Goal: Navigation & Orientation: Find specific page/section

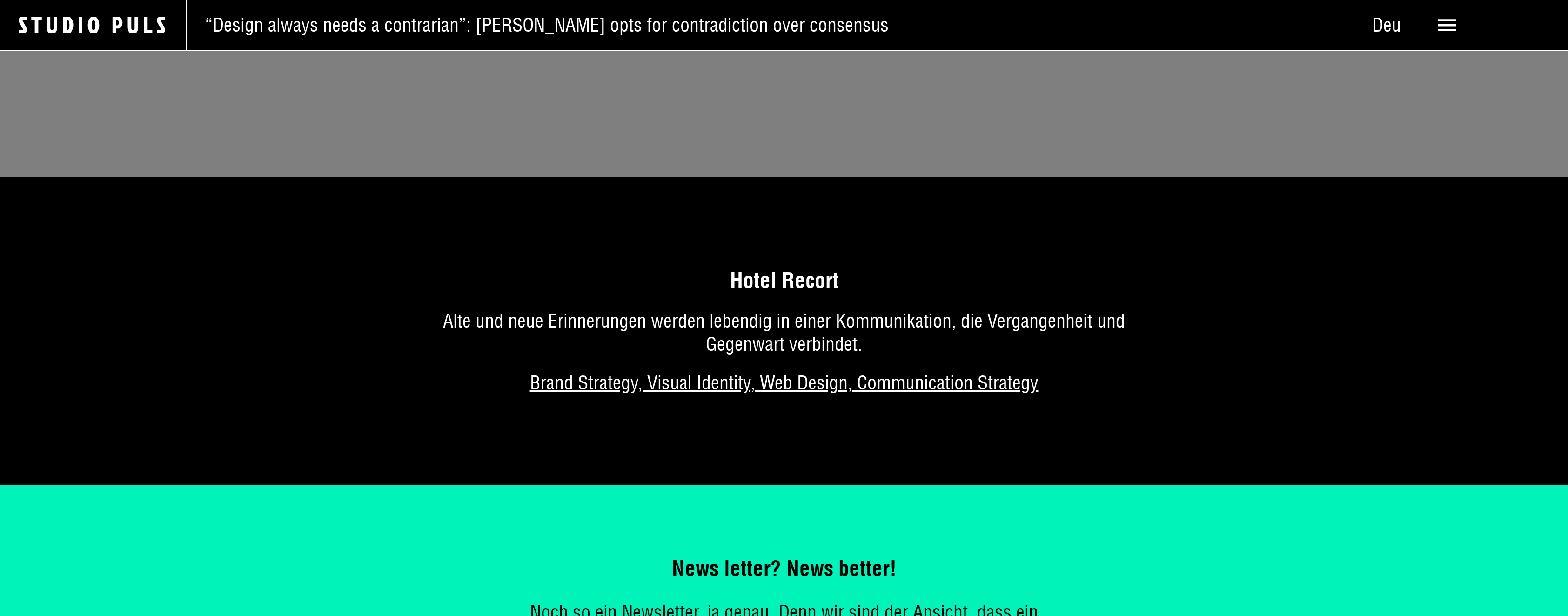
scroll to position [7417, 0]
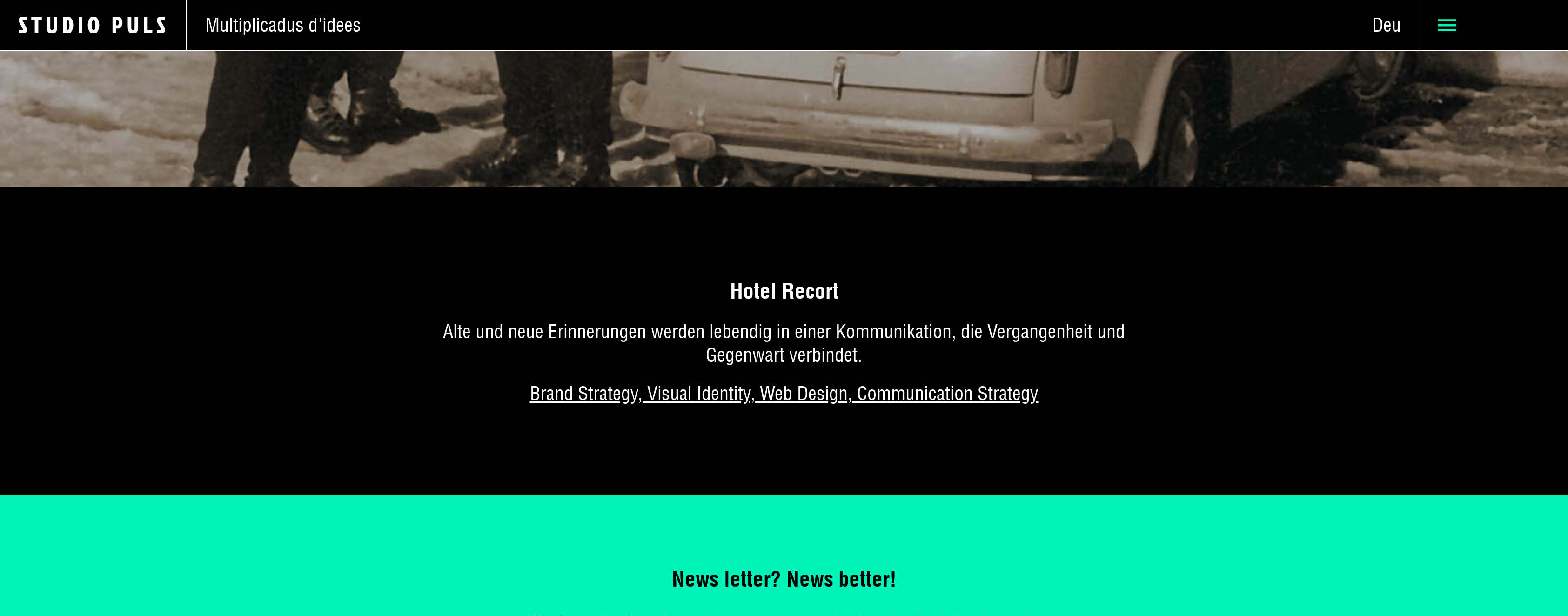
click at [1442, 24] on icon at bounding box center [1446, 25] width 19 height 19
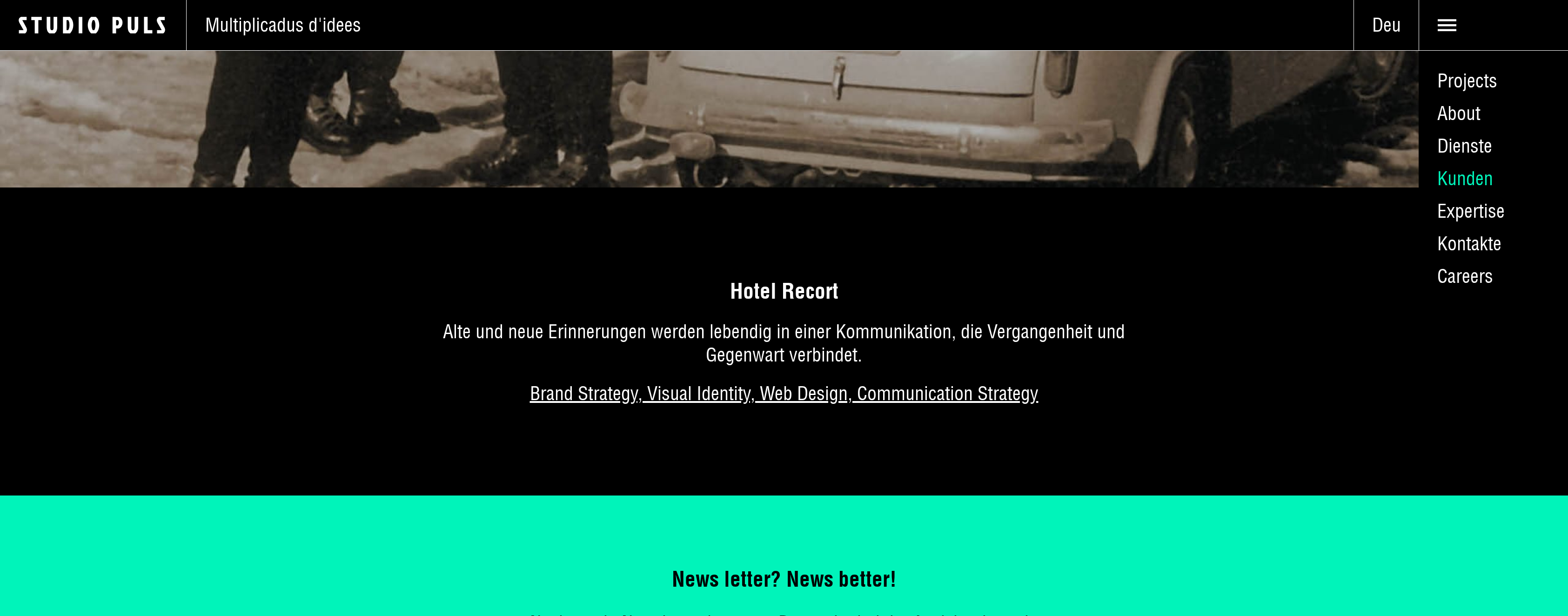
click at [1446, 176] on link "Kunden" at bounding box center [1493, 178] width 149 height 32
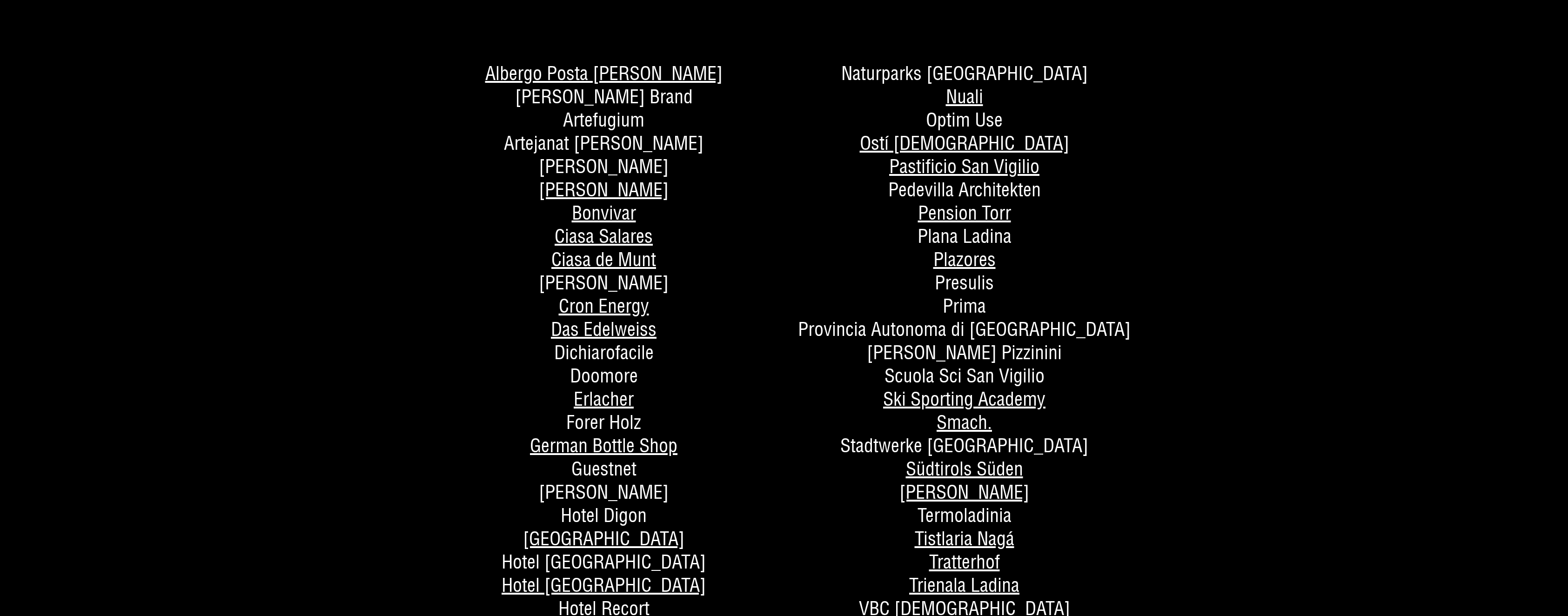
scroll to position [373, 0]
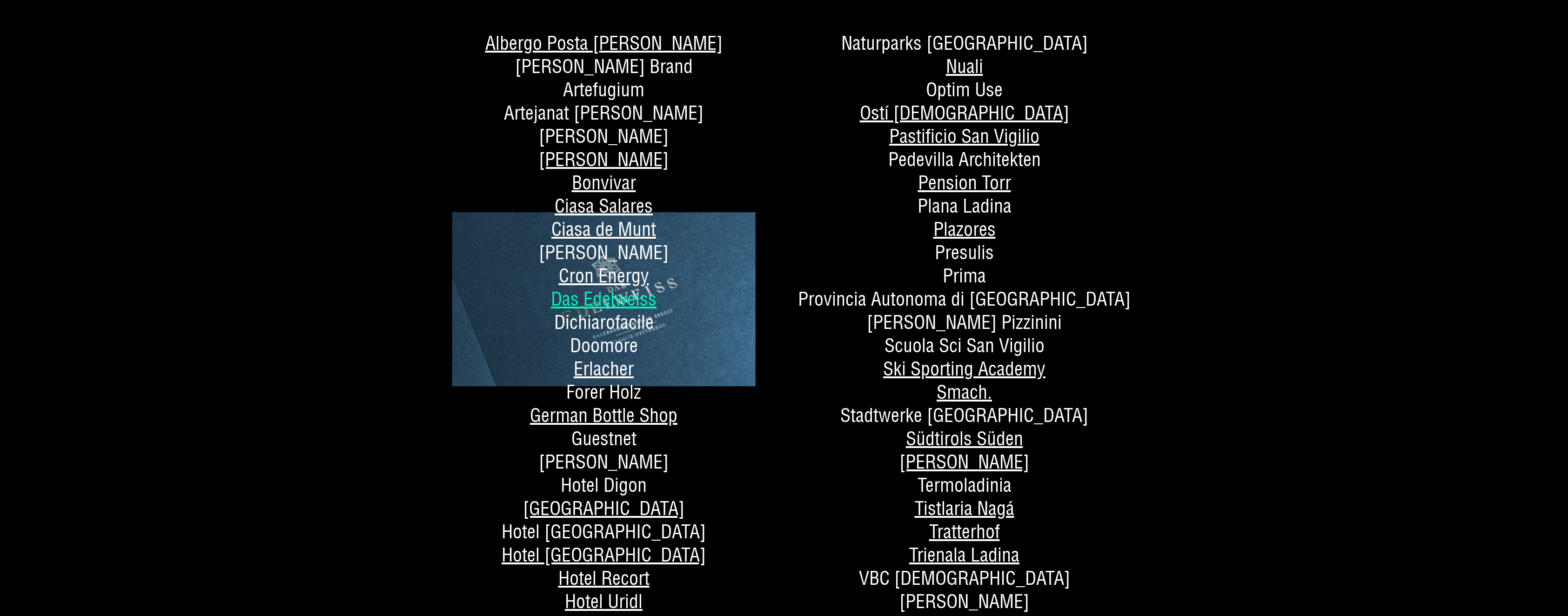
click at [602, 295] on link "Das Edelweiss" at bounding box center [603, 299] width 106 height 24
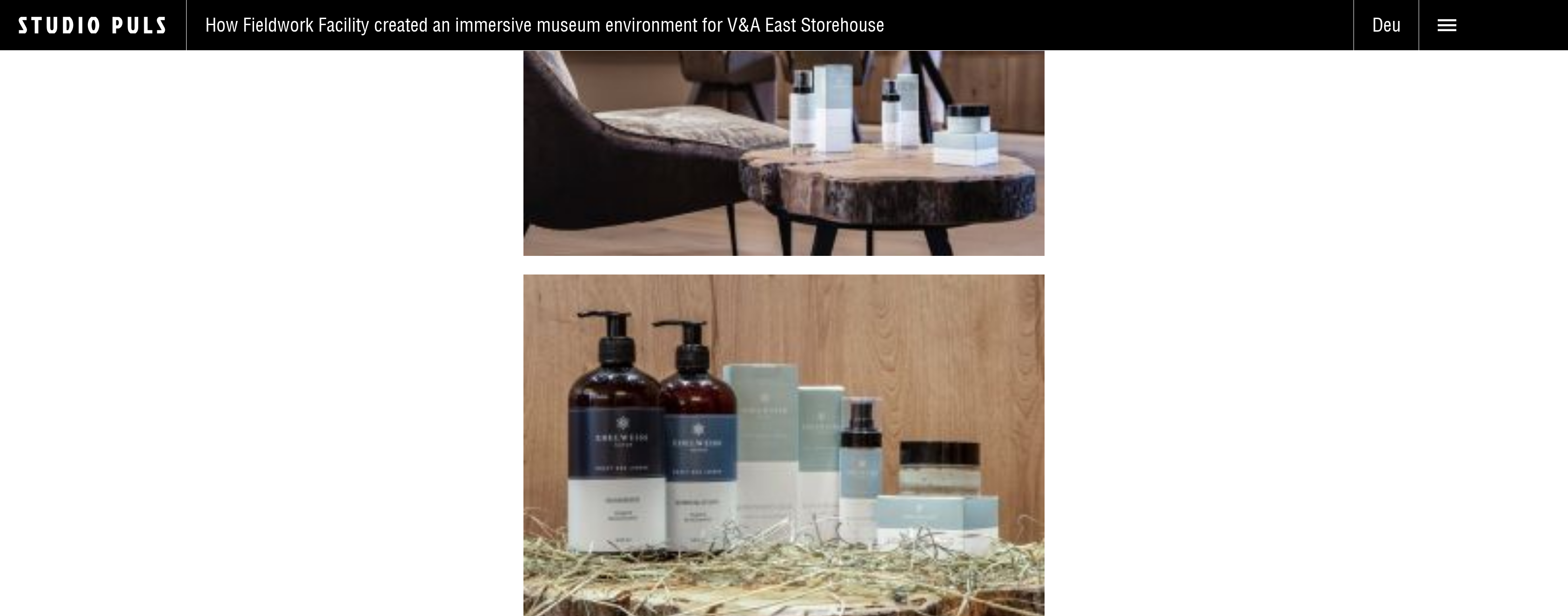
scroll to position [6676, 0]
